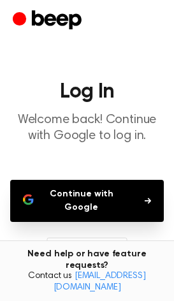
drag, startPoint x: 0, startPoint y: 0, endPoint x: 87, endPoint y: 203, distance: 220.4
click at [87, 203] on button "Continue with Google" at bounding box center [87, 201] width 154 height 42
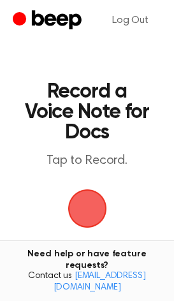
click at [81, 210] on span "button" at bounding box center [86, 208] width 41 height 41
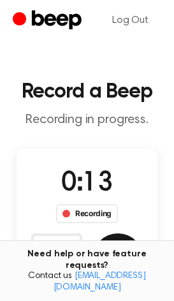
click at [115, 245] on button "Save" at bounding box center [117, 258] width 51 height 51
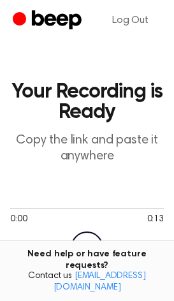
click at [89, 240] on icon "Play Audio" at bounding box center [87, 247] width 33 height 33
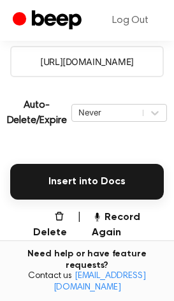
scroll to position [236, 0]
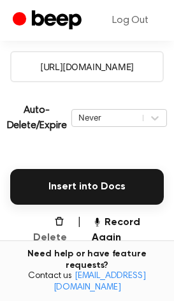
click at [57, 230] on button "Delete" at bounding box center [45, 230] width 41 height 31
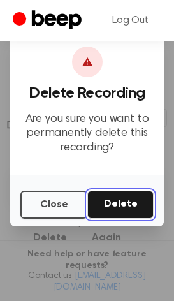
click at [135, 199] on button "Delete" at bounding box center [120, 205] width 66 height 28
